Goal: Download file/media

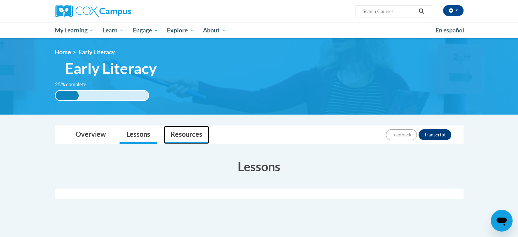
click at [177, 134] on link "Resources" at bounding box center [186, 135] width 45 height 18
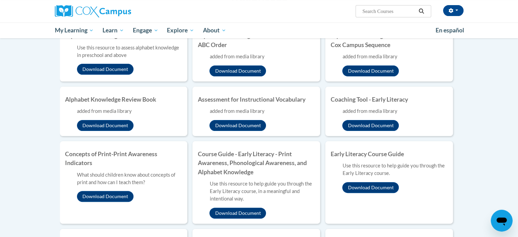
scroll to position [136, 0]
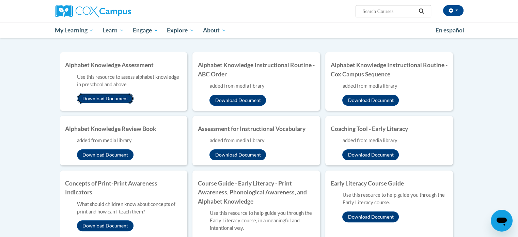
click at [114, 97] on button "Download Document" at bounding box center [105, 98] width 57 height 11
click at [242, 97] on button "Download Document" at bounding box center [237, 100] width 57 height 11
click at [377, 103] on button "Download Document" at bounding box center [370, 100] width 57 height 11
click at [118, 154] on button "Download Document" at bounding box center [105, 154] width 57 height 11
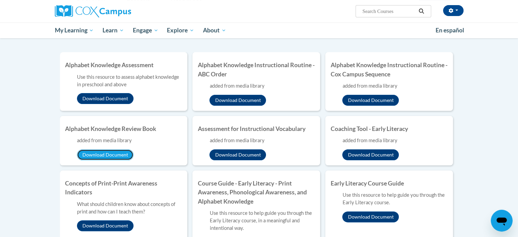
scroll to position [170, 0]
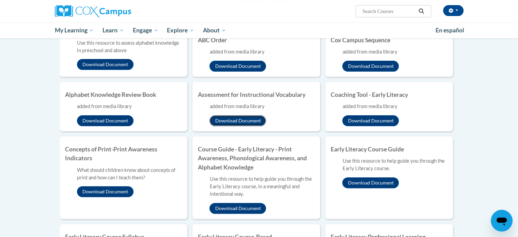
click at [254, 118] on button "Download Document" at bounding box center [237, 120] width 57 height 11
drag, startPoint x: 497, startPoint y: 73, endPoint x: 429, endPoint y: 17, distance: 88.5
click at [380, 121] on button "Download Document" at bounding box center [370, 120] width 57 height 11
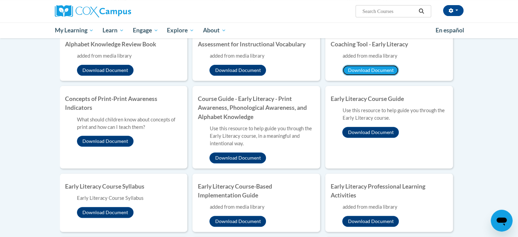
scroll to position [254, 0]
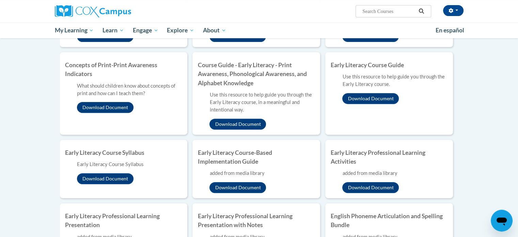
click at [111, 107] on button "Download Document" at bounding box center [105, 107] width 57 height 11
click at [247, 122] on button "Download Document" at bounding box center [237, 123] width 57 height 11
click at [365, 96] on button "Download Document" at bounding box center [370, 98] width 57 height 11
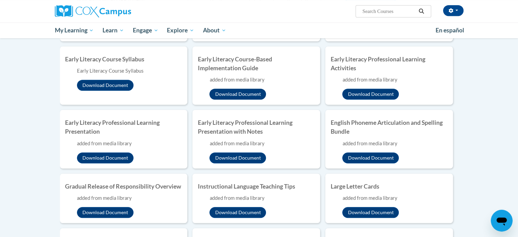
scroll to position [357, 0]
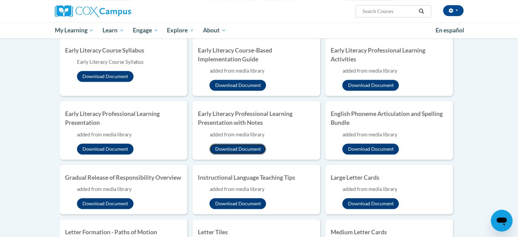
click at [251, 148] on button "Download Document" at bounding box center [237, 148] width 57 height 11
click at [372, 145] on button "Download Document" at bounding box center [370, 148] width 57 height 11
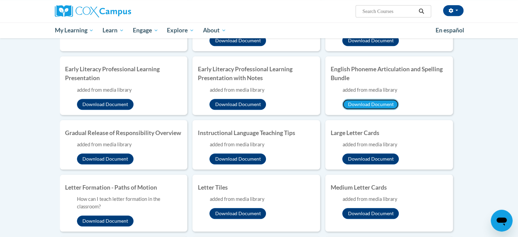
scroll to position [459, 0]
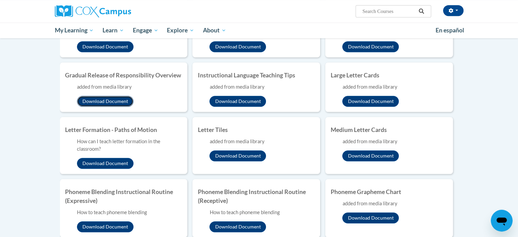
click at [125, 103] on button "Download Document" at bounding box center [105, 101] width 57 height 11
drag, startPoint x: 254, startPoint y: 100, endPoint x: 275, endPoint y: 103, distance: 20.7
click at [254, 100] on button "Download Document" at bounding box center [237, 101] width 57 height 11
click at [356, 99] on button "Download Document" at bounding box center [370, 101] width 57 height 11
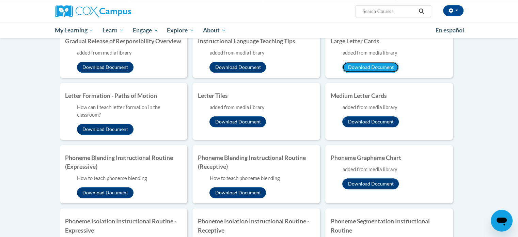
scroll to position [527, 0]
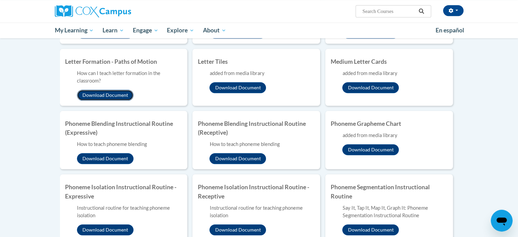
click at [117, 94] on button "Download Document" at bounding box center [105, 95] width 57 height 11
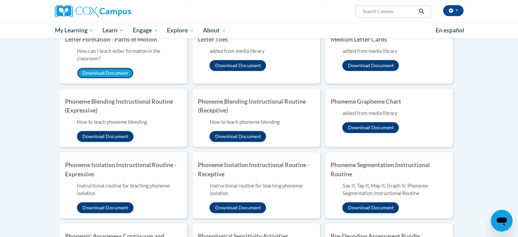
scroll to position [561, 0]
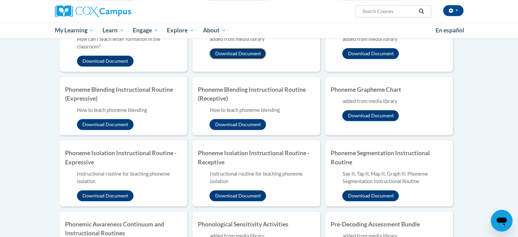
click at [237, 58] on button "Download Document" at bounding box center [237, 53] width 57 height 11
click at [116, 122] on button "Download Document" at bounding box center [105, 124] width 57 height 11
click at [380, 117] on button "Download Document" at bounding box center [370, 115] width 57 height 11
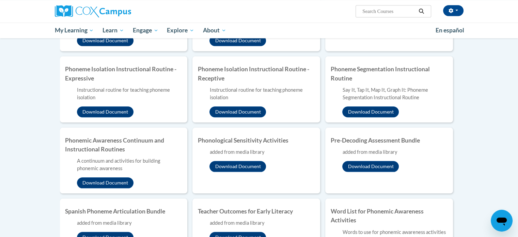
scroll to position [663, 0]
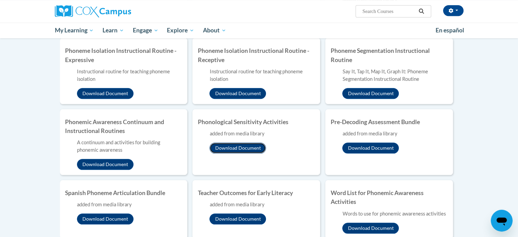
click at [246, 147] on button "Download Document" at bounding box center [237, 147] width 57 height 11
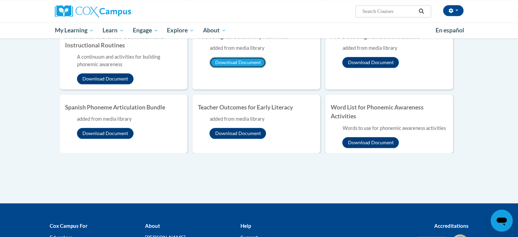
scroll to position [765, 0]
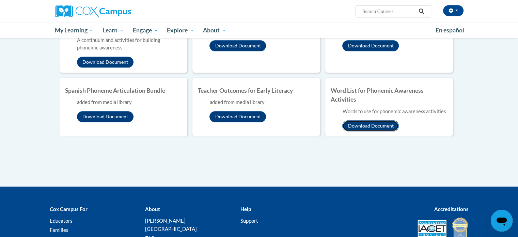
click at [376, 123] on button "Download Document" at bounding box center [370, 125] width 57 height 11
click at [242, 115] on button "Download Document" at bounding box center [237, 116] width 57 height 11
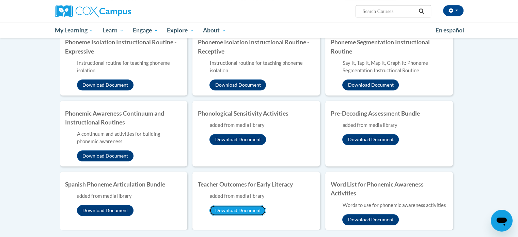
scroll to position [629, 0]
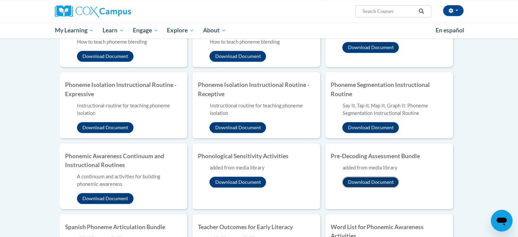
click at [392, 181] on button "Download Document" at bounding box center [370, 181] width 57 height 11
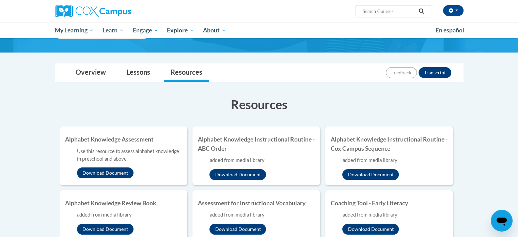
scroll to position [0, 0]
